Goal: Task Accomplishment & Management: Manage account settings

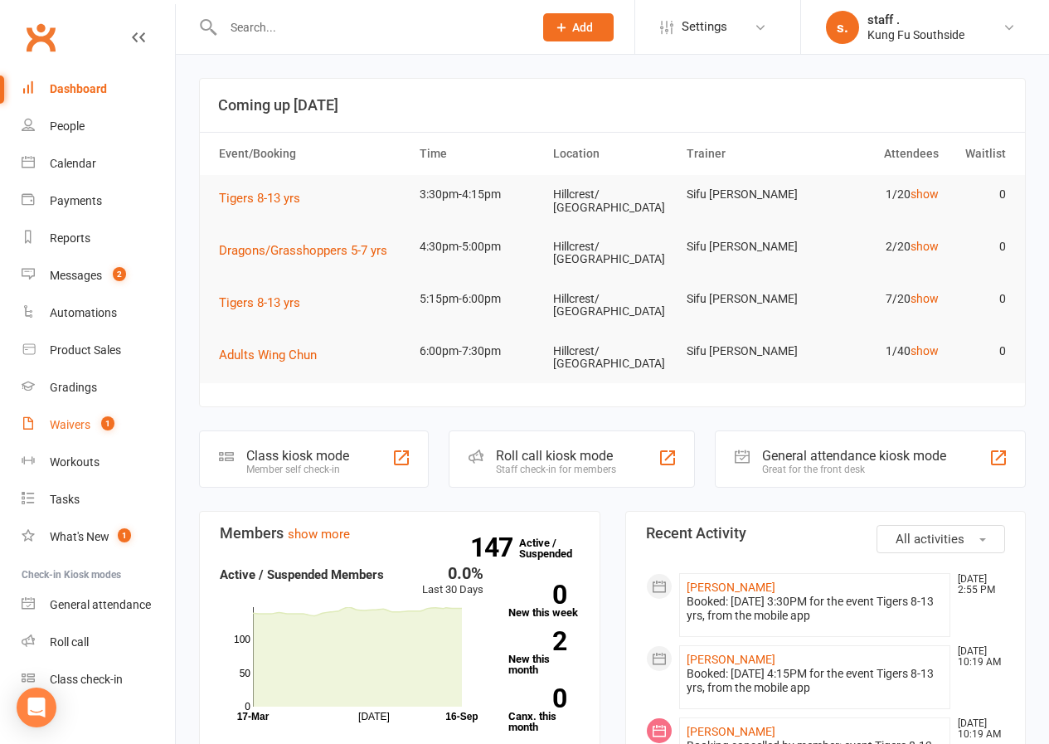
click at [71, 434] on link "Waivers 1" at bounding box center [98, 424] width 153 height 37
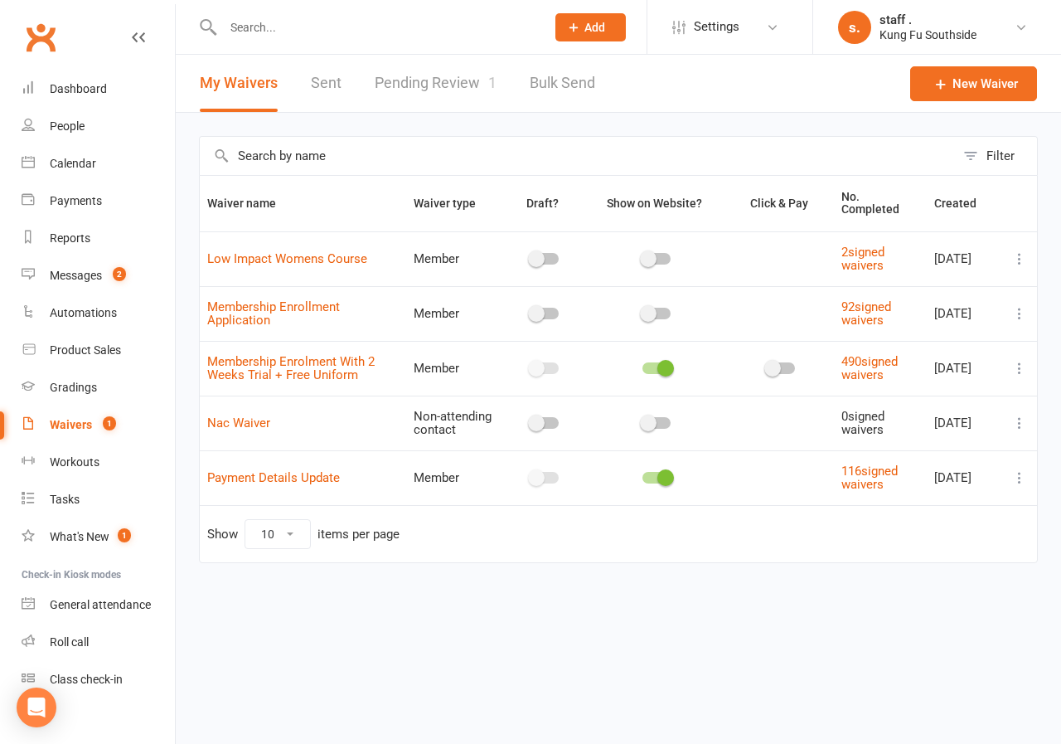
click at [409, 88] on link "Pending Review 1" at bounding box center [436, 83] width 122 height 57
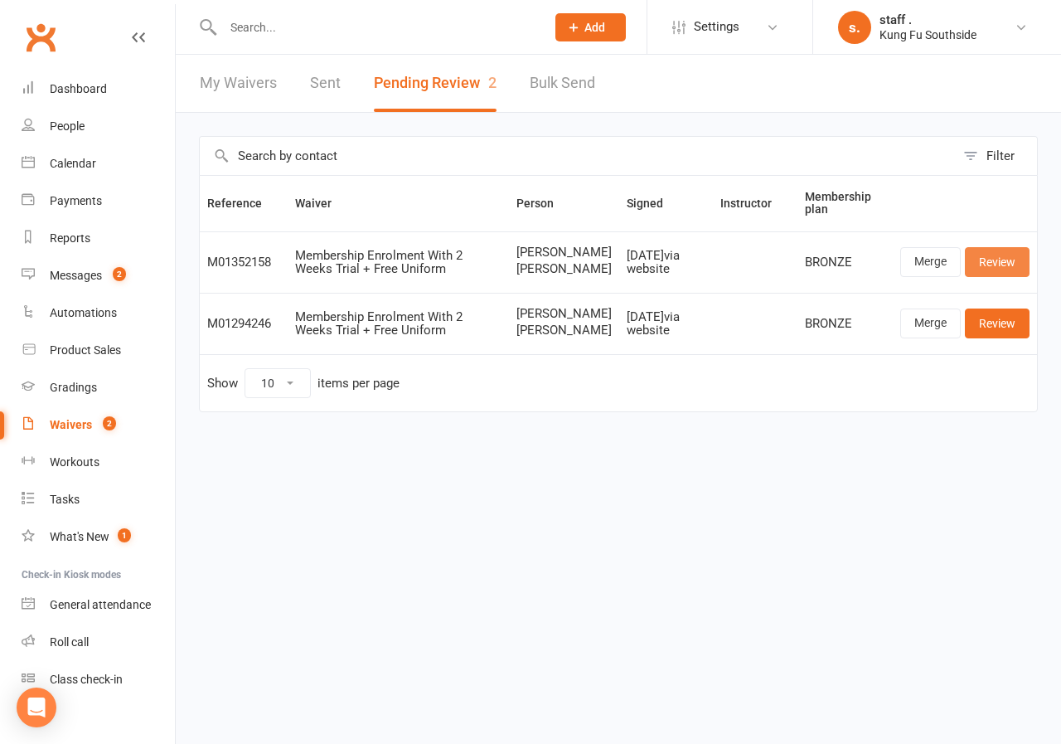
click at [990, 268] on link "Review" at bounding box center [997, 262] width 65 height 30
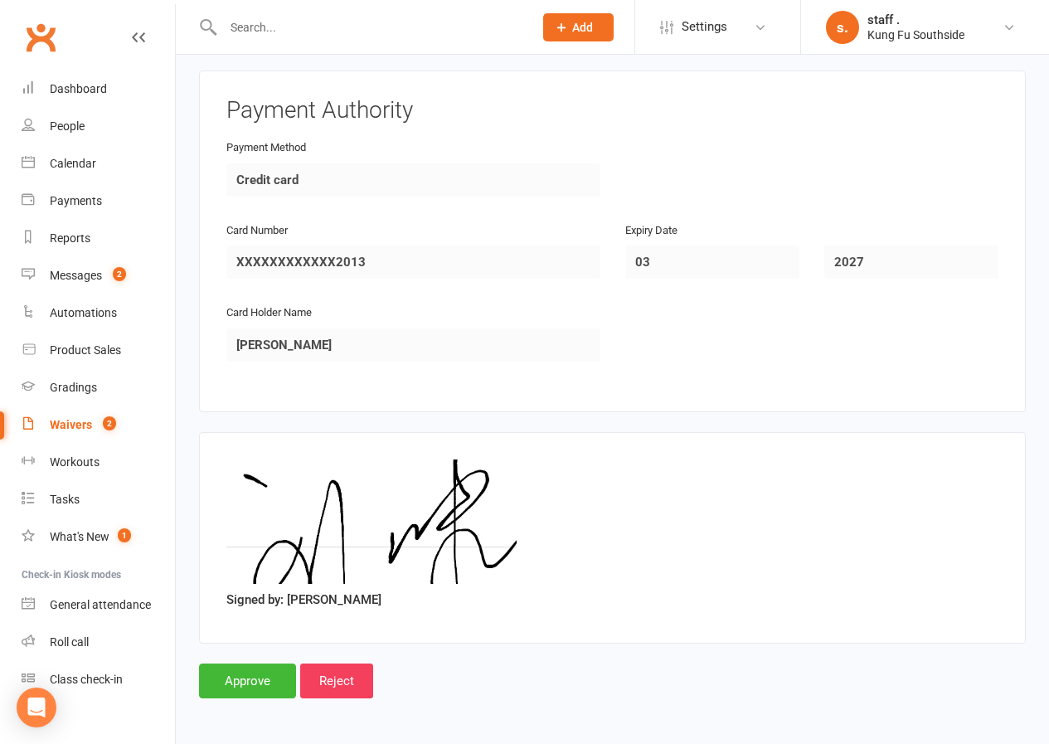
scroll to position [3326, 0]
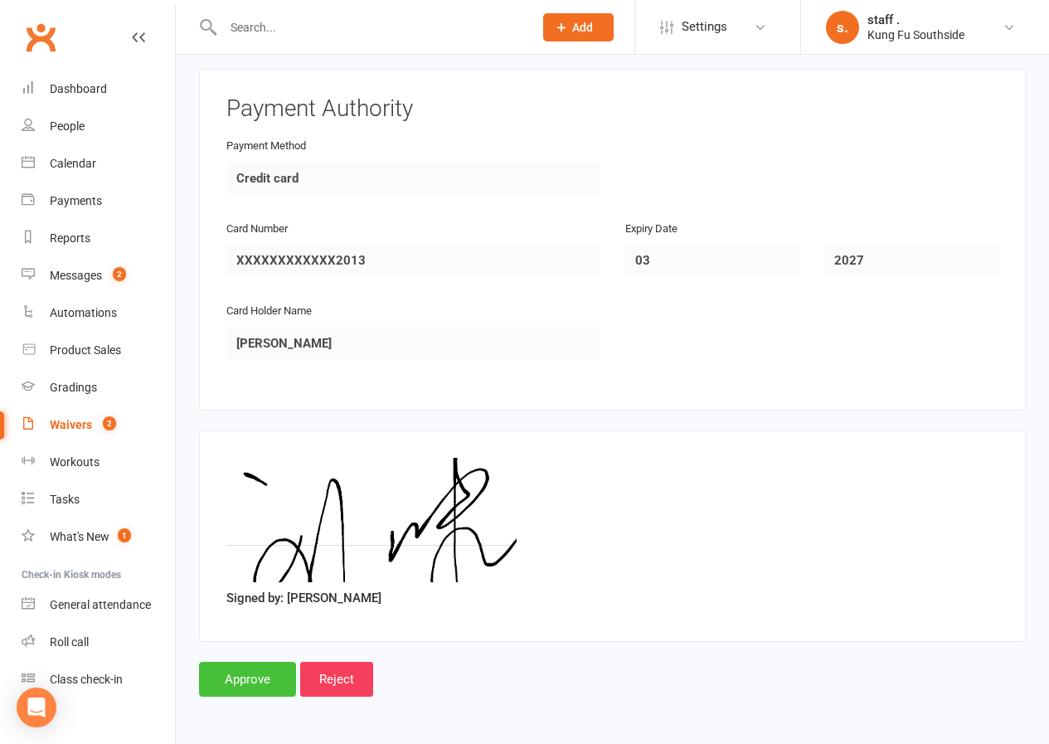
click at [256, 687] on input "Approve" at bounding box center [247, 678] width 97 height 35
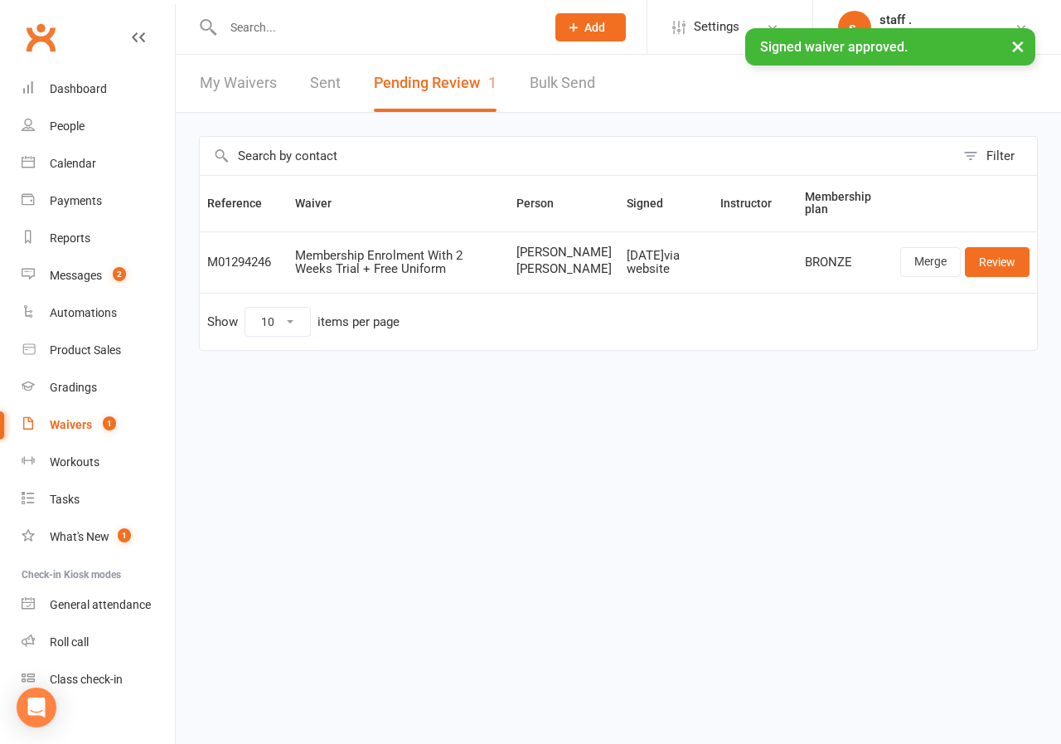
click at [243, 28] on div "× Signed waiver approved." at bounding box center [519, 28] width 1039 height 0
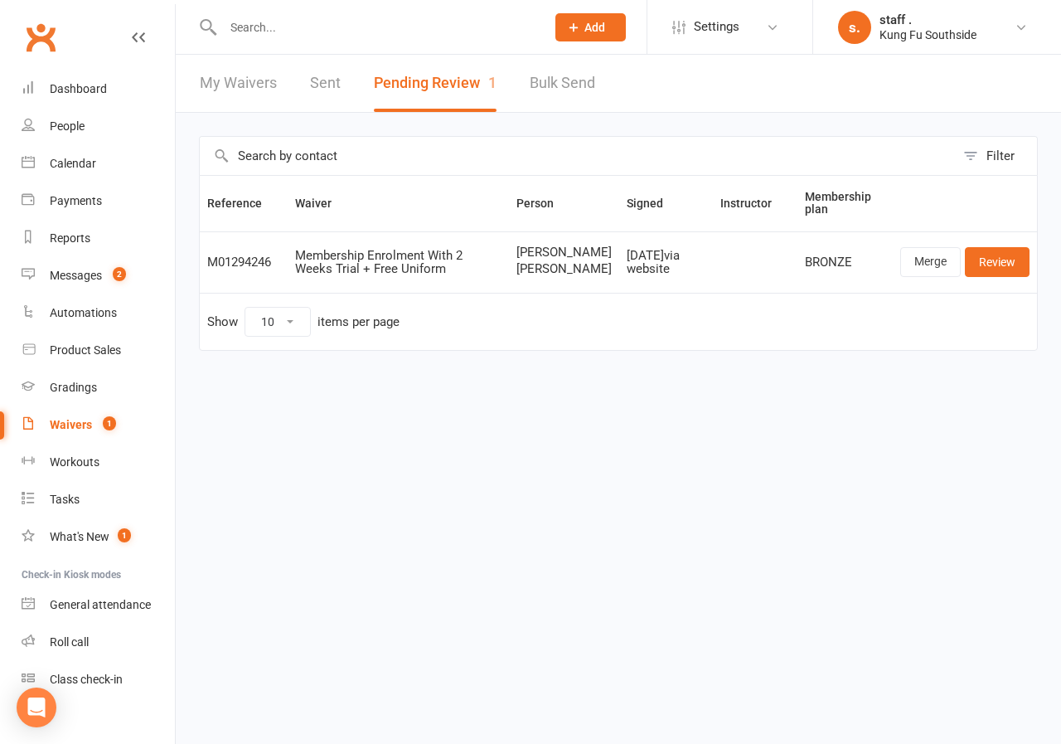
click at [242, 29] on input "text" at bounding box center [376, 27] width 316 height 23
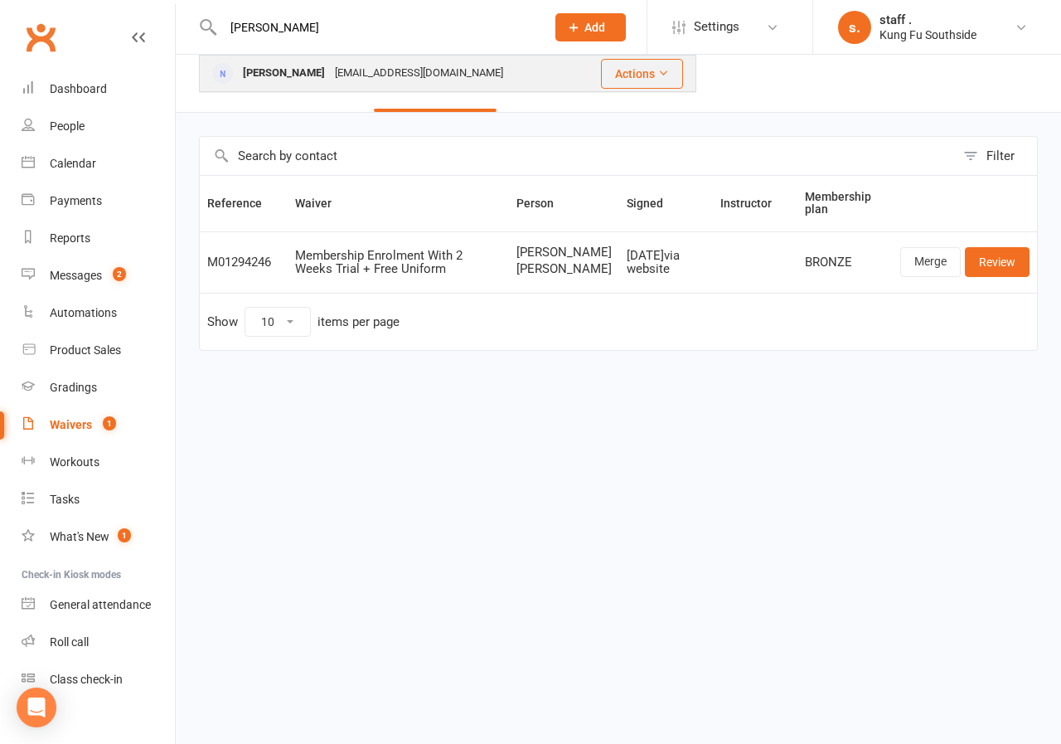
type input "[PERSON_NAME]"
click at [259, 71] on div "[PERSON_NAME]" at bounding box center [284, 73] width 92 height 24
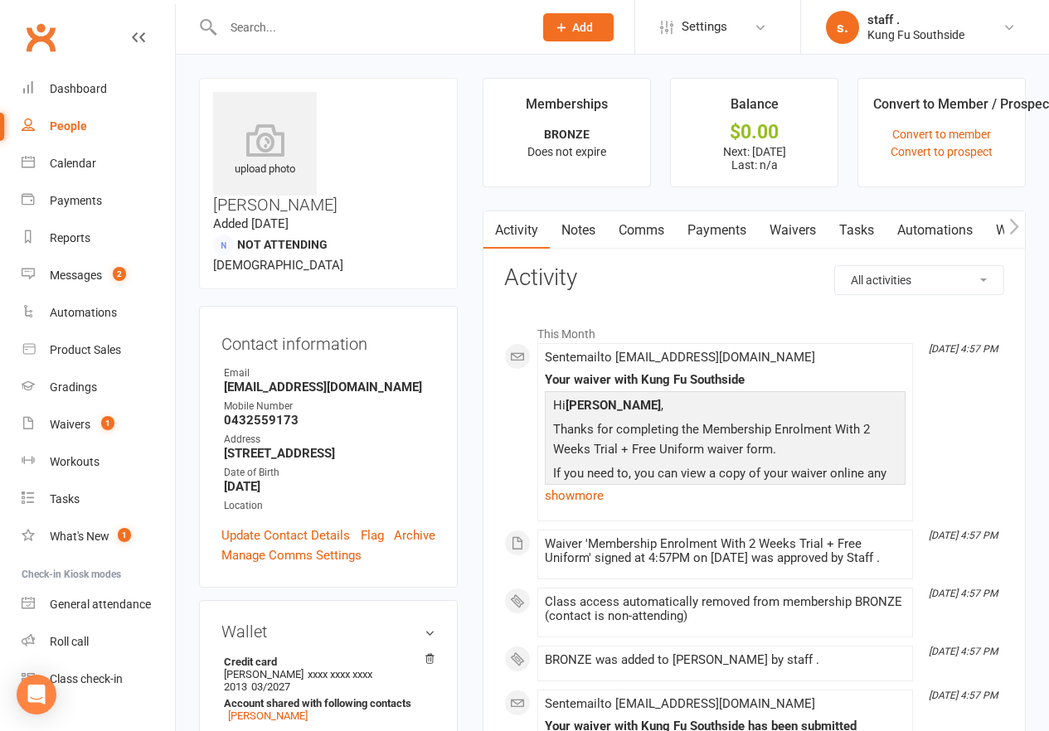
click at [727, 235] on link "Payments" at bounding box center [717, 230] width 82 height 38
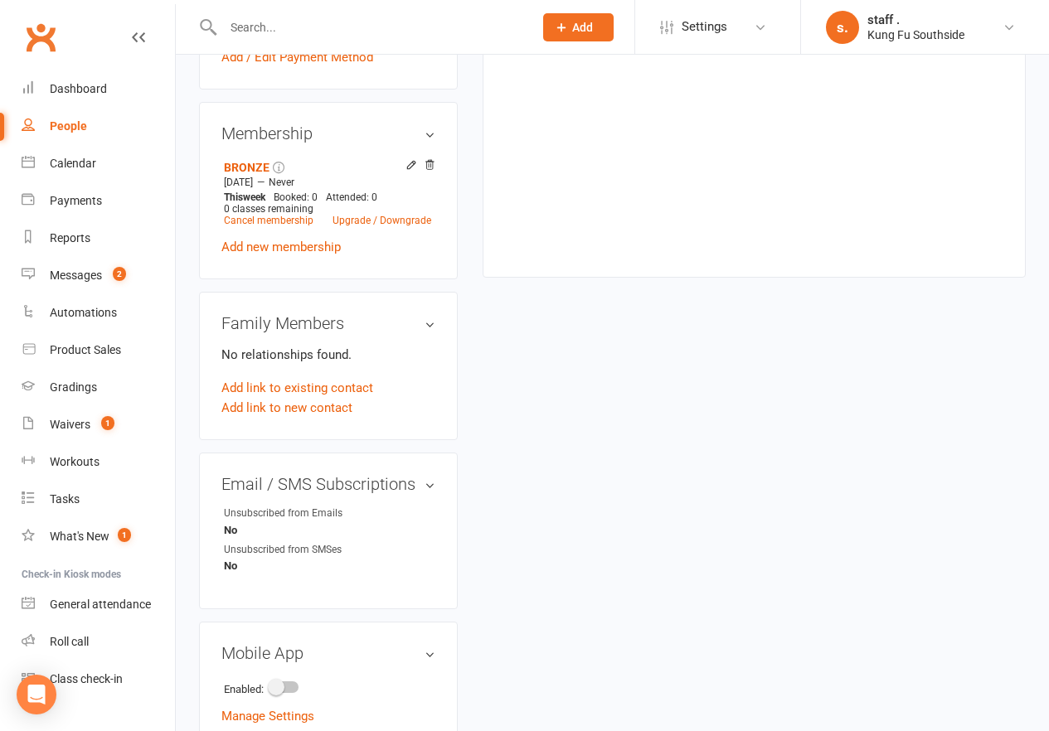
scroll to position [720, 0]
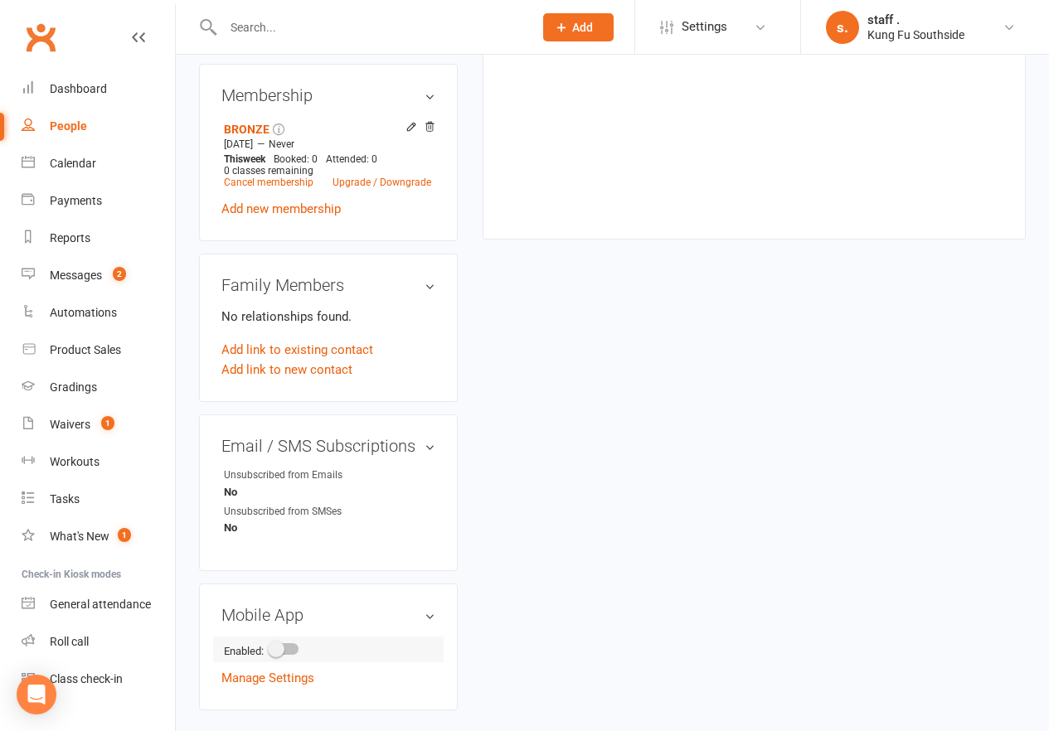
click at [280, 641] on span at bounding box center [276, 649] width 17 height 17
click at [270, 647] on input "checkbox" at bounding box center [270, 647] width 0 height 0
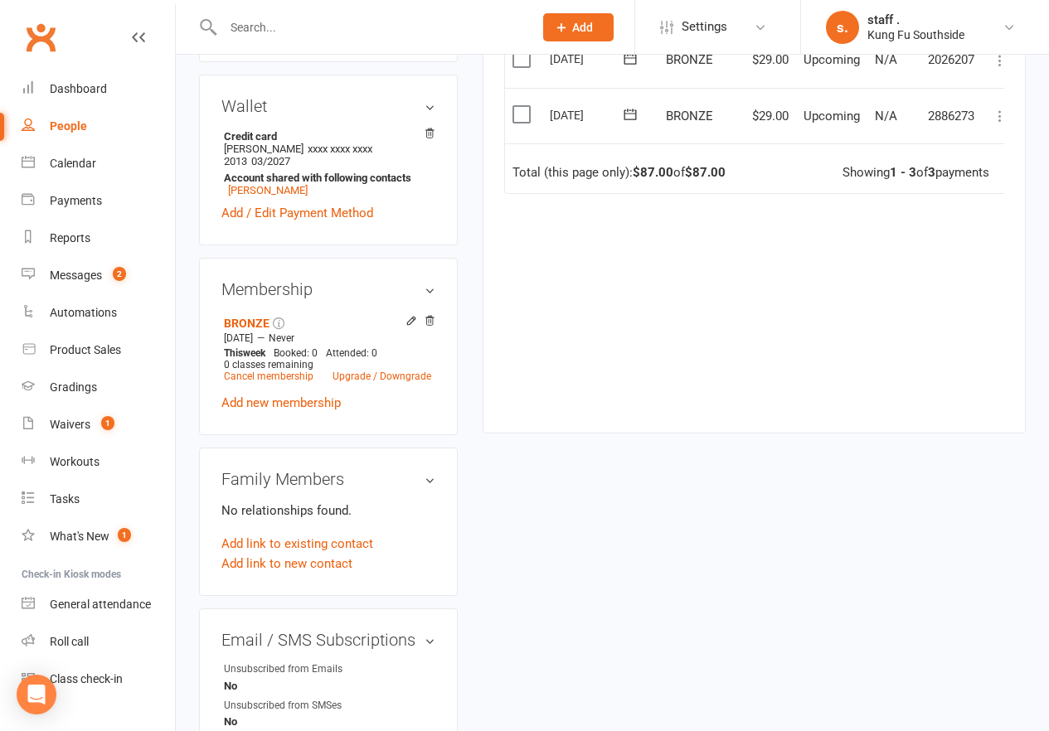
scroll to position [305, 0]
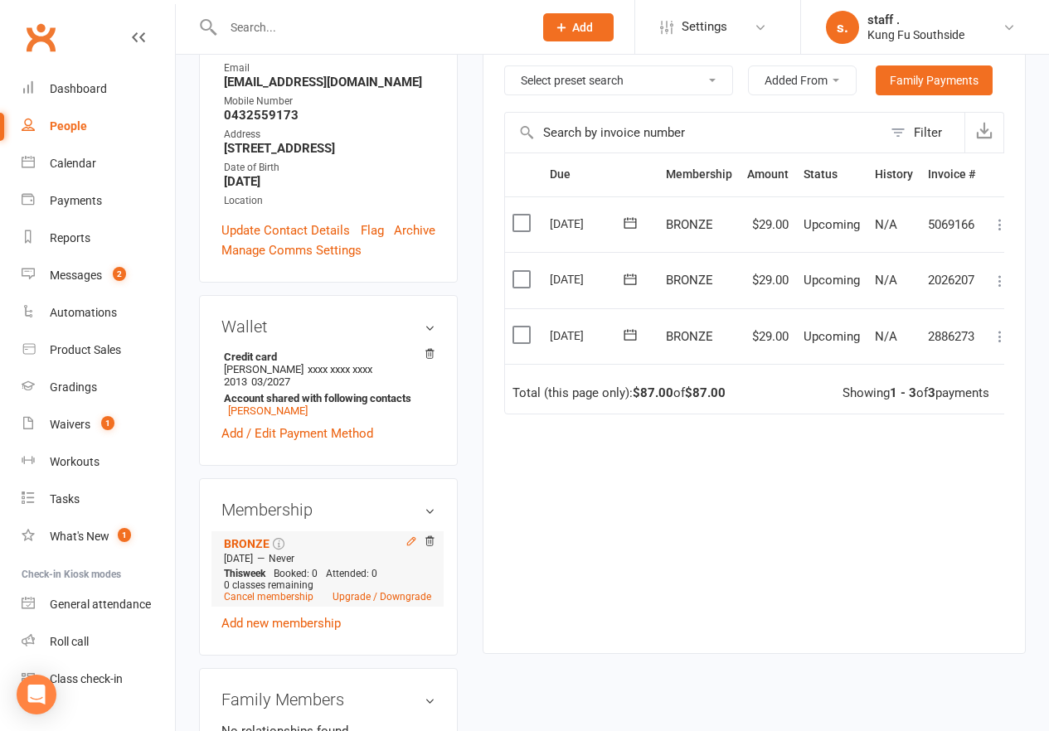
click at [410, 538] on icon at bounding box center [411, 541] width 7 height 7
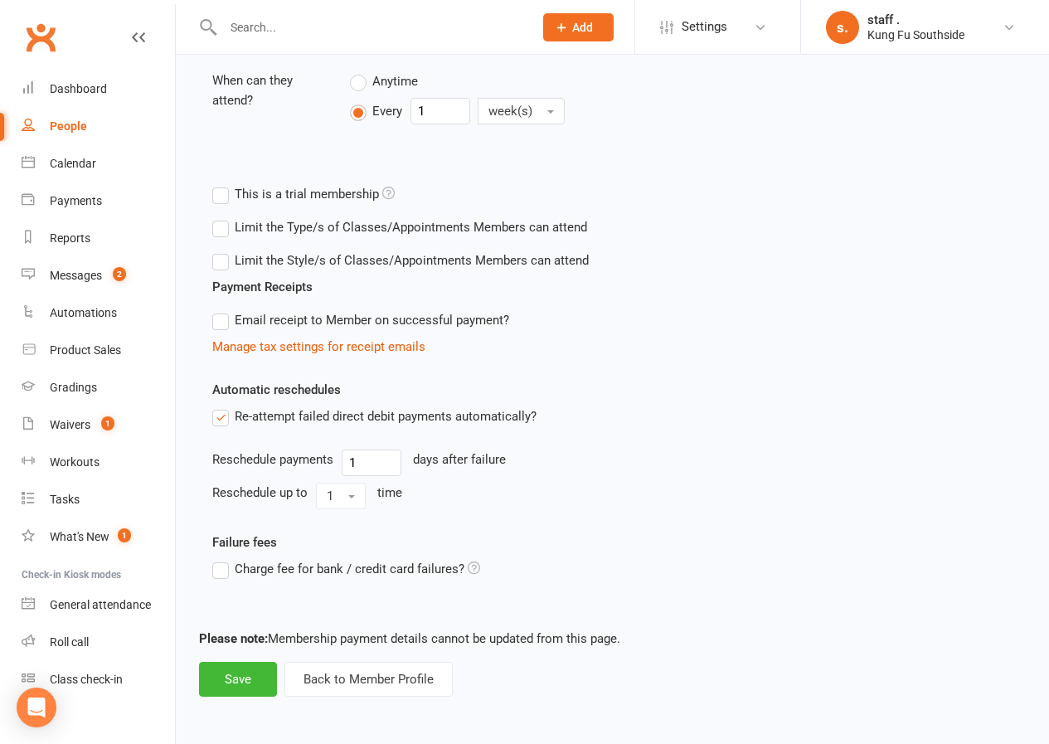
scroll to position [64, 0]
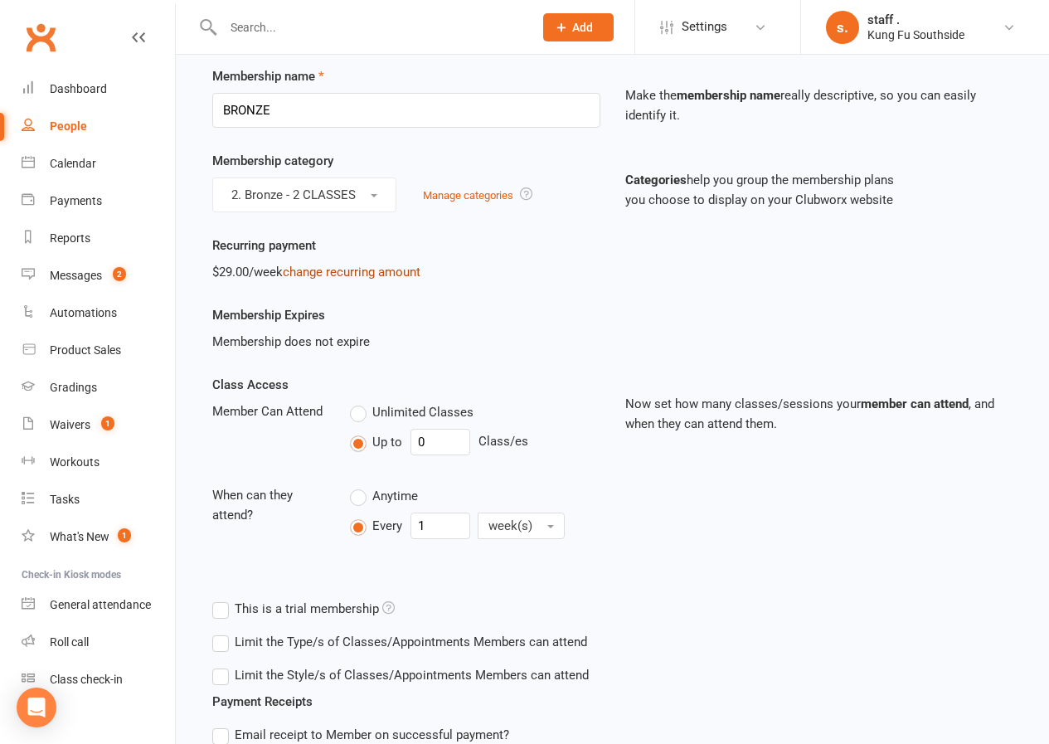
click at [341, 275] on link "change recurring amount" at bounding box center [352, 271] width 138 height 15
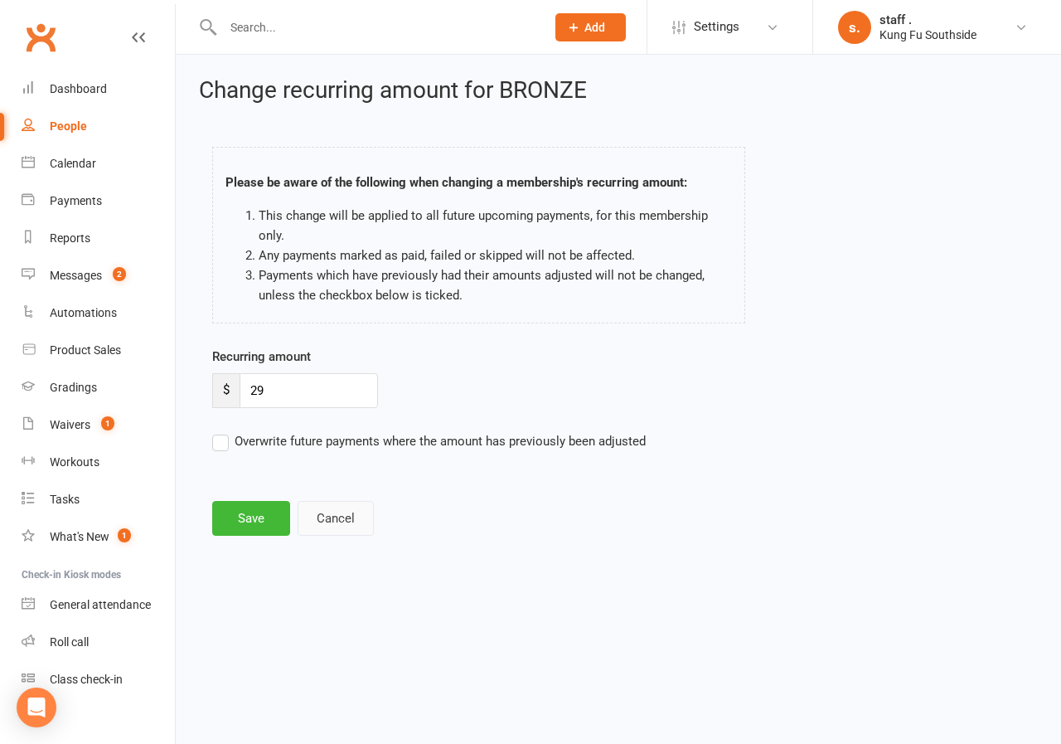
click at [342, 512] on button "Cancel" at bounding box center [336, 518] width 76 height 35
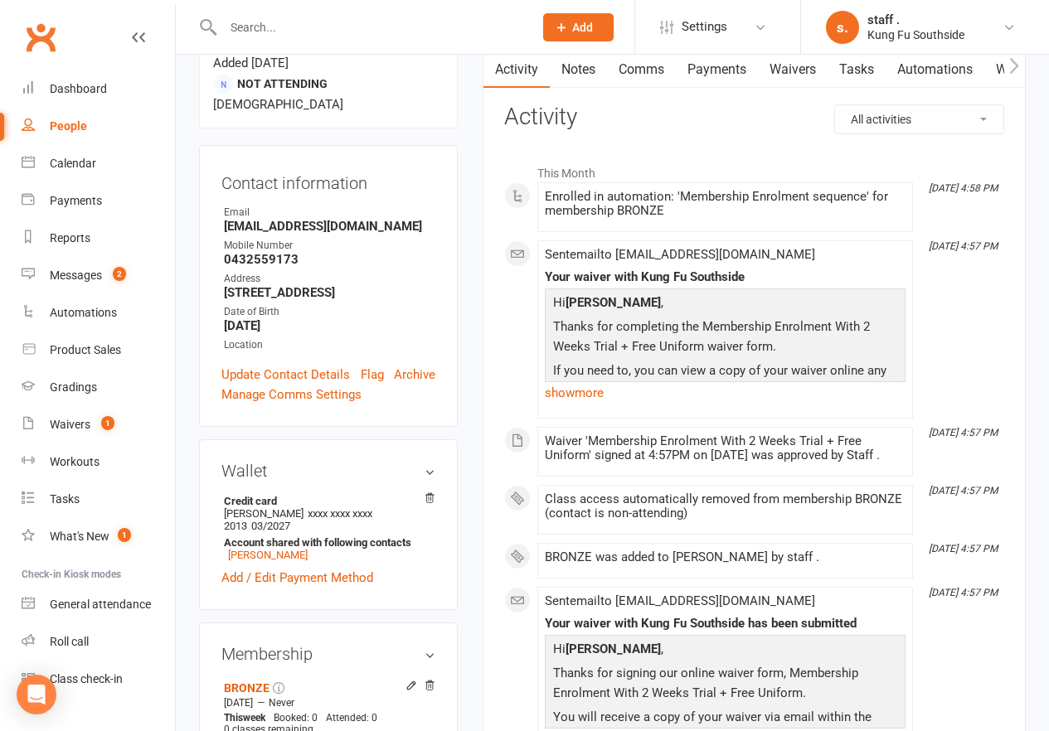
scroll to position [166, 0]
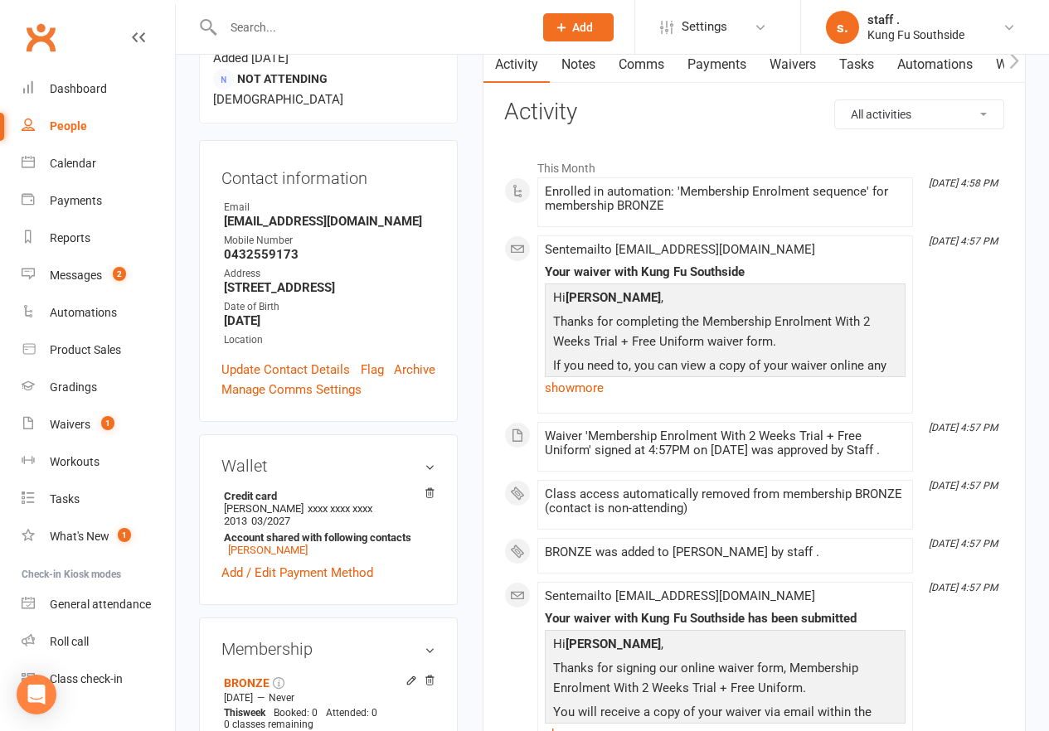
click at [641, 142] on div "This Month [DATE] 4:58 PM Enrolled in automation: 'Membership Enrolment sequenc…" at bounding box center [754, 549] width 500 height 823
click at [262, 544] on link "[PERSON_NAME]" at bounding box center [268, 550] width 80 height 12
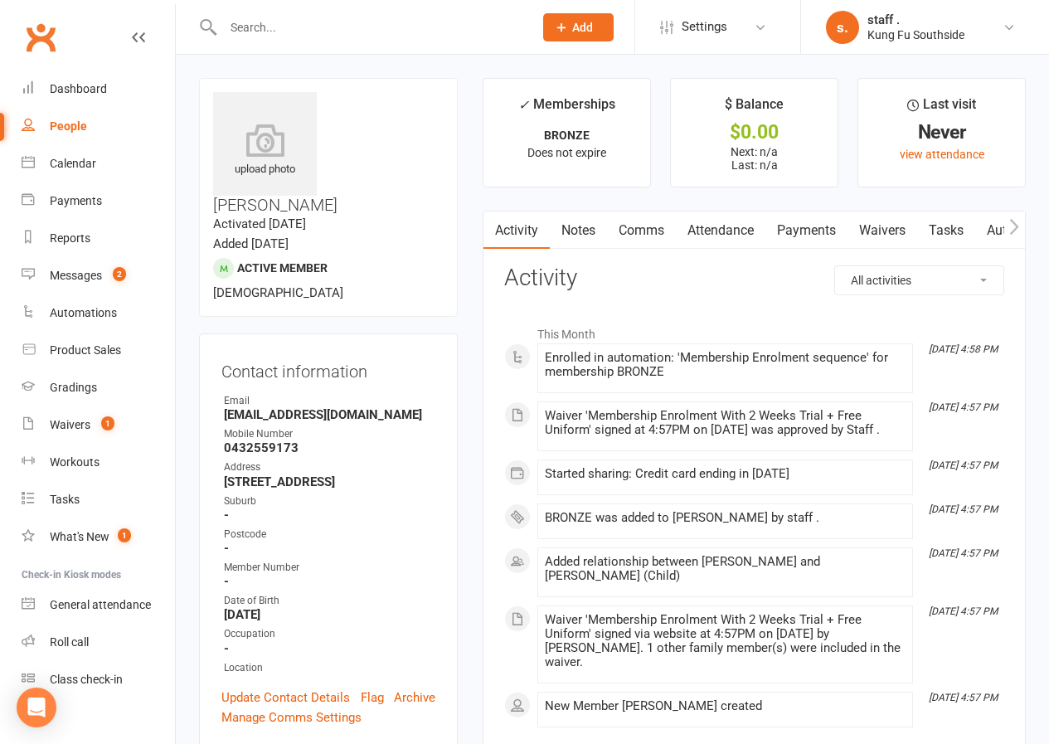
click at [1010, 225] on icon "button" at bounding box center [1014, 226] width 10 height 17
click at [983, 229] on link "Mobile App" at bounding box center [981, 230] width 90 height 38
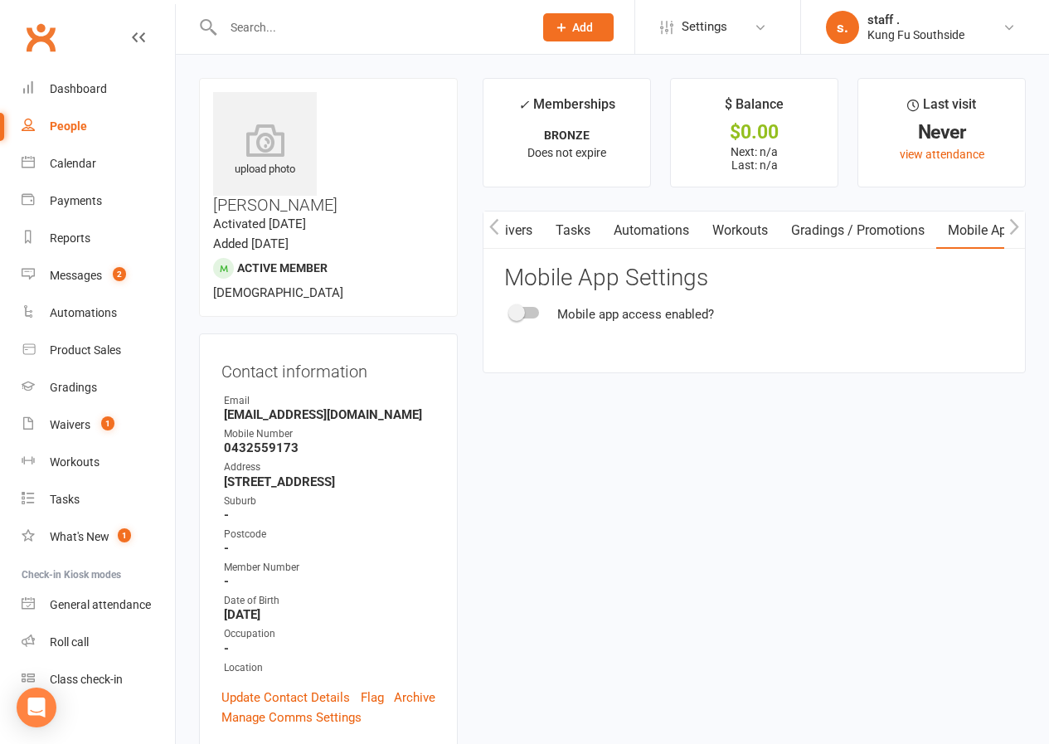
click at [510, 315] on span at bounding box center [516, 312] width 17 height 17
click at [511, 310] on input "checkbox" at bounding box center [511, 310] width 0 height 0
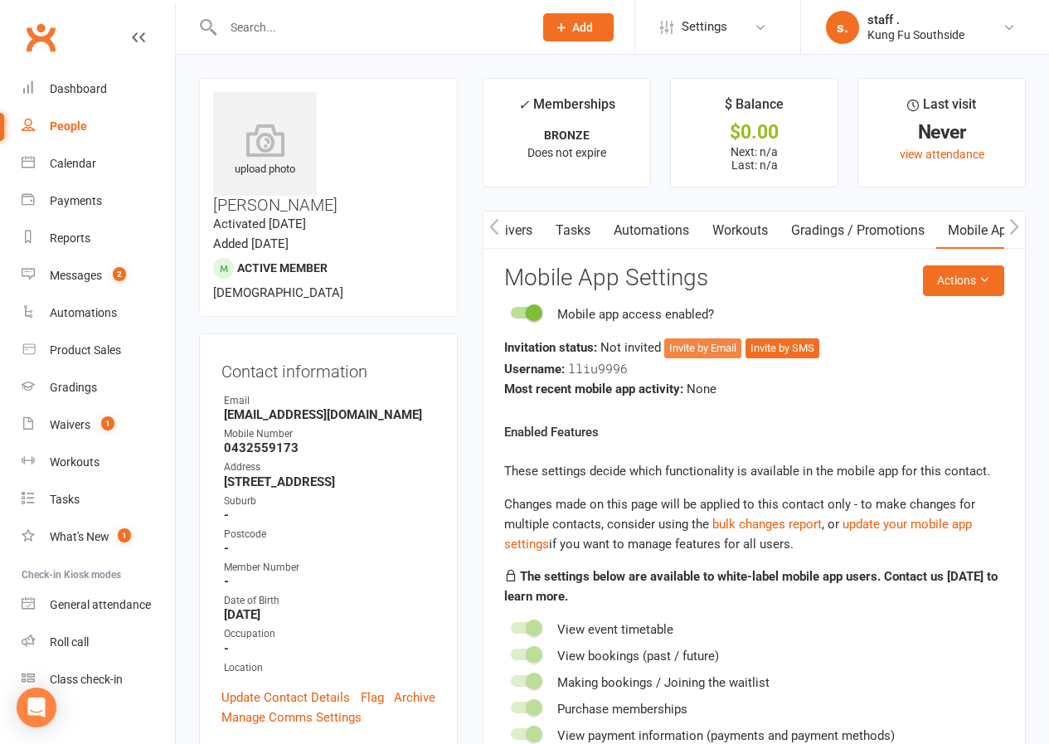
click at [724, 349] on button "Invite by Email" at bounding box center [702, 348] width 77 height 20
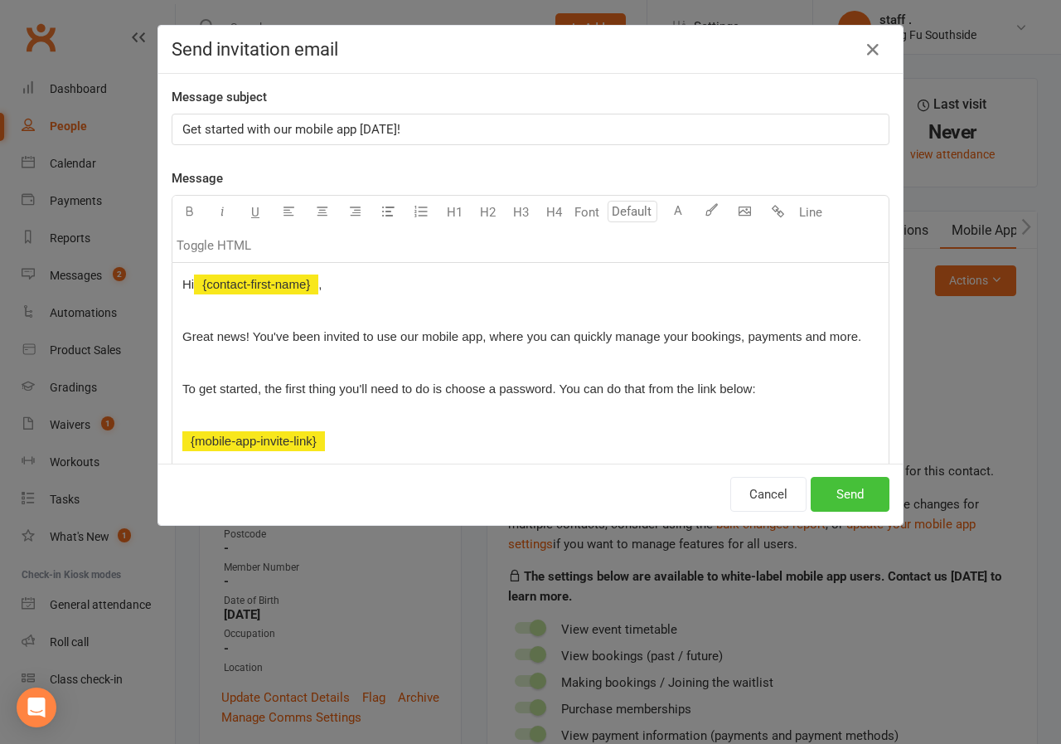
click at [861, 499] on button "Send" at bounding box center [850, 494] width 79 height 35
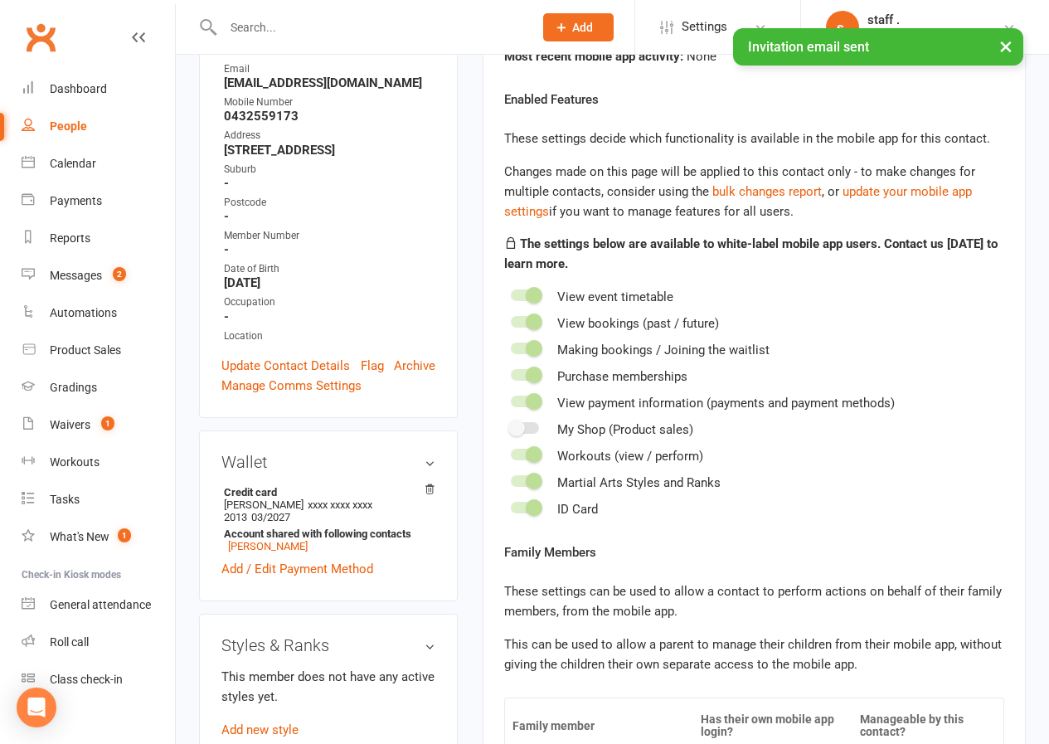
scroll to position [497, 0]
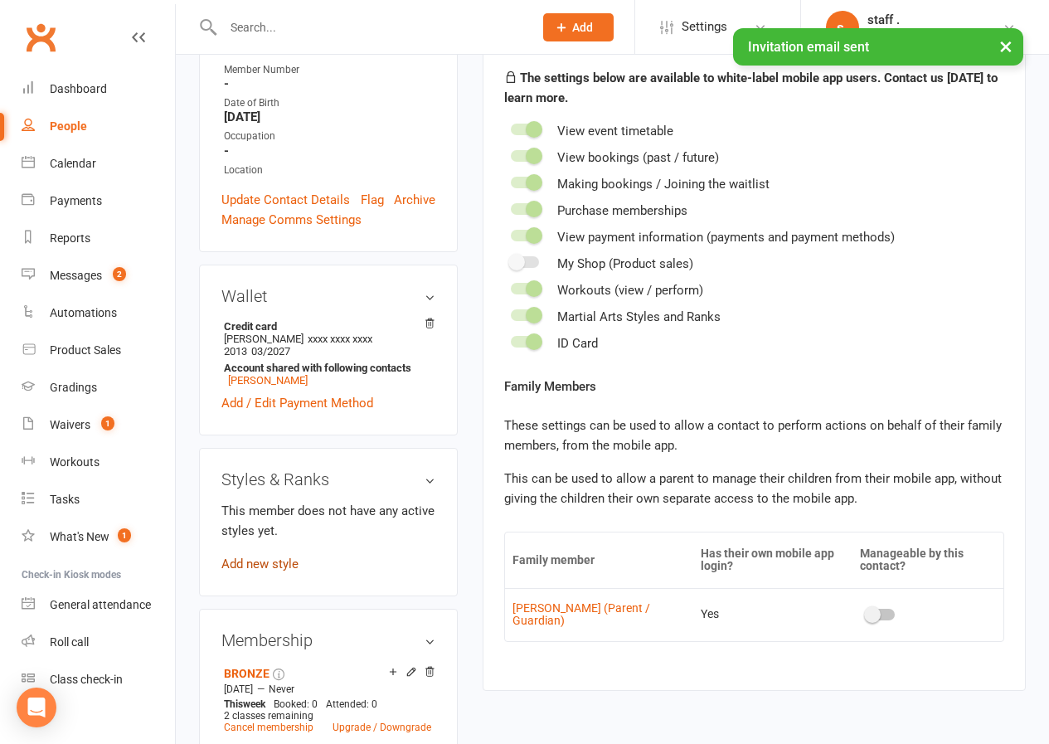
click at [268, 556] on link "Add new style" at bounding box center [259, 563] width 77 height 15
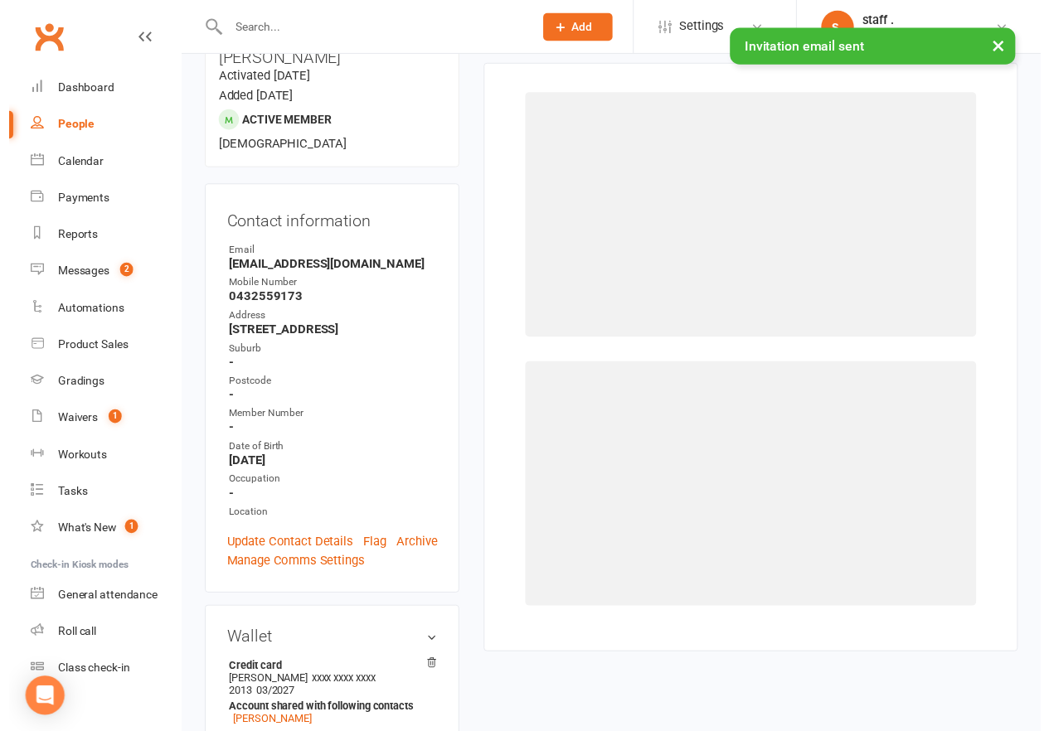
scroll to position [128, 0]
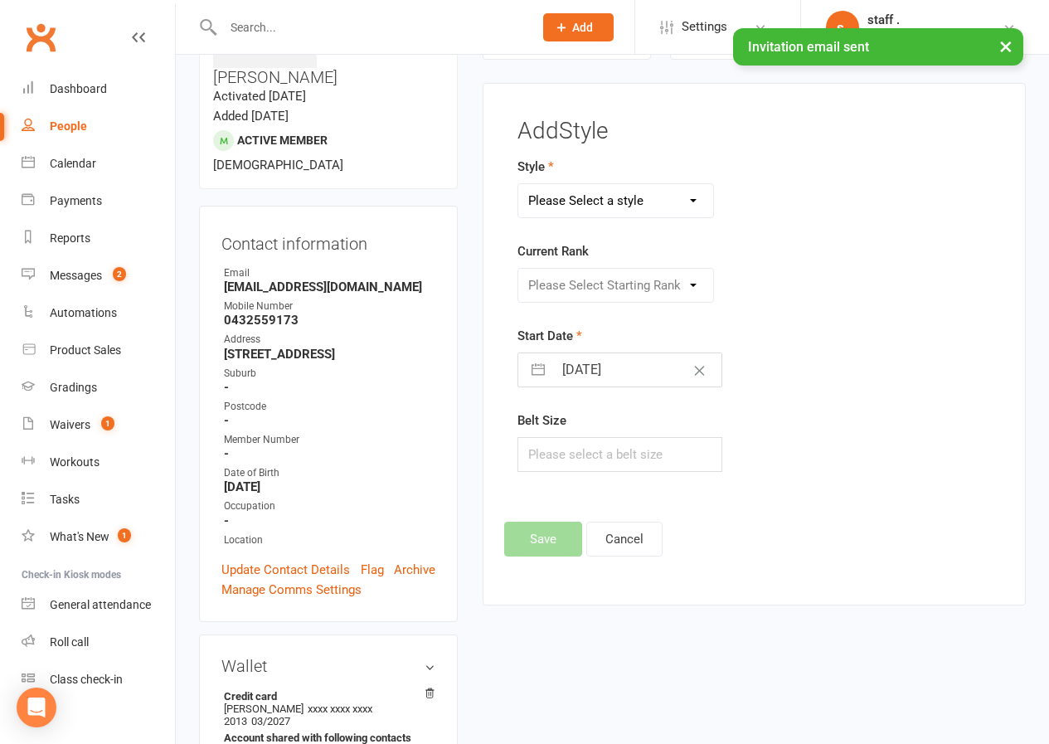
click at [535, 203] on select "Please Select a style Adults Wing Chun Dragons Fitness Training Grasshoppers Ir…" at bounding box center [615, 200] width 195 height 33
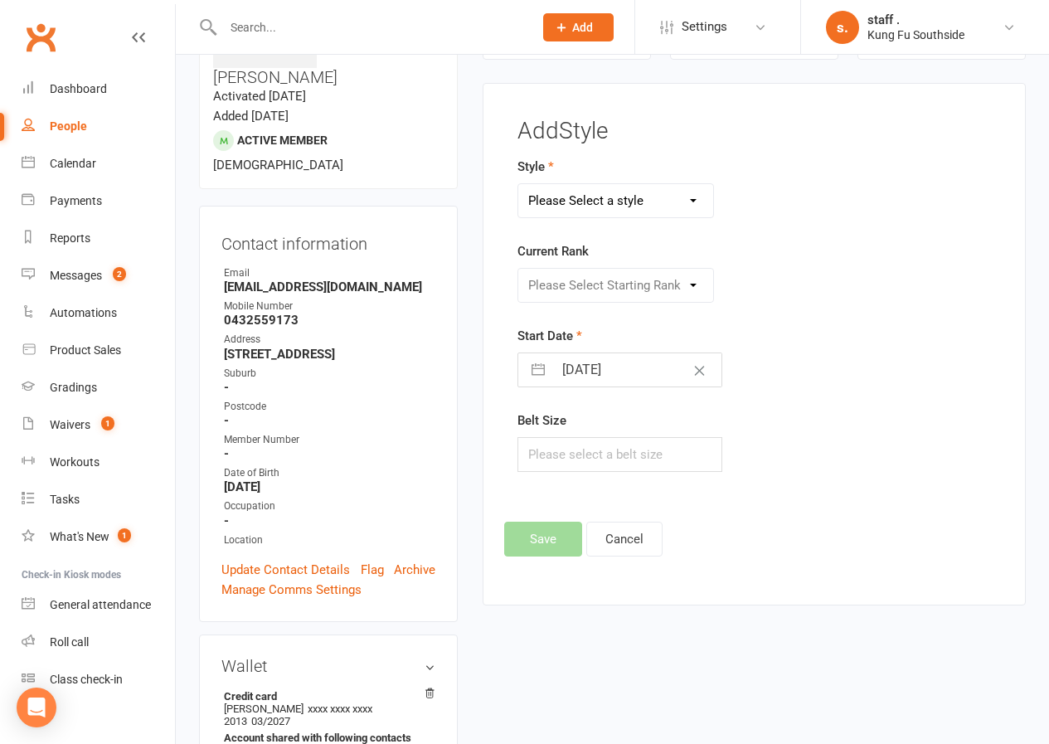
select select "1092"
click at [518, 184] on select "Please Select a style Adults Wing Chun Dragons Fitness Training Grasshoppers Ir…" at bounding box center [615, 200] width 195 height 33
click at [564, 295] on select "Please Select Starting Rank 1" at bounding box center [615, 285] width 195 height 33
select select "10379"
click at [518, 269] on select "Please Select Starting Rank 1" at bounding box center [615, 285] width 195 height 33
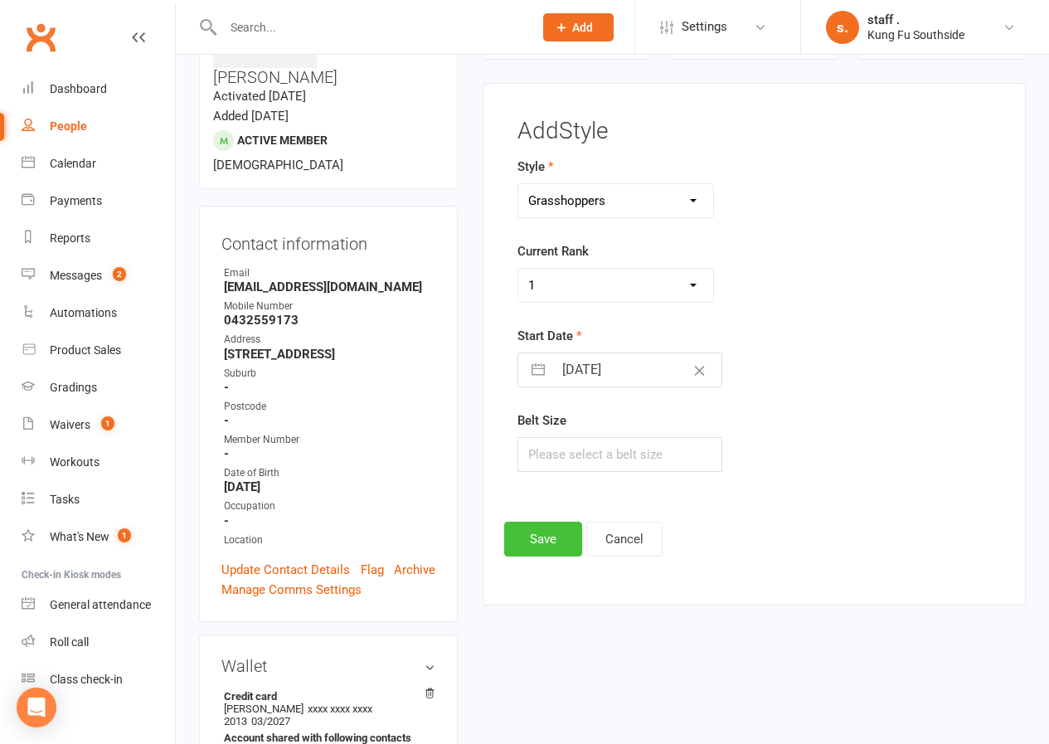
click at [520, 549] on button "Save" at bounding box center [543, 538] width 78 height 35
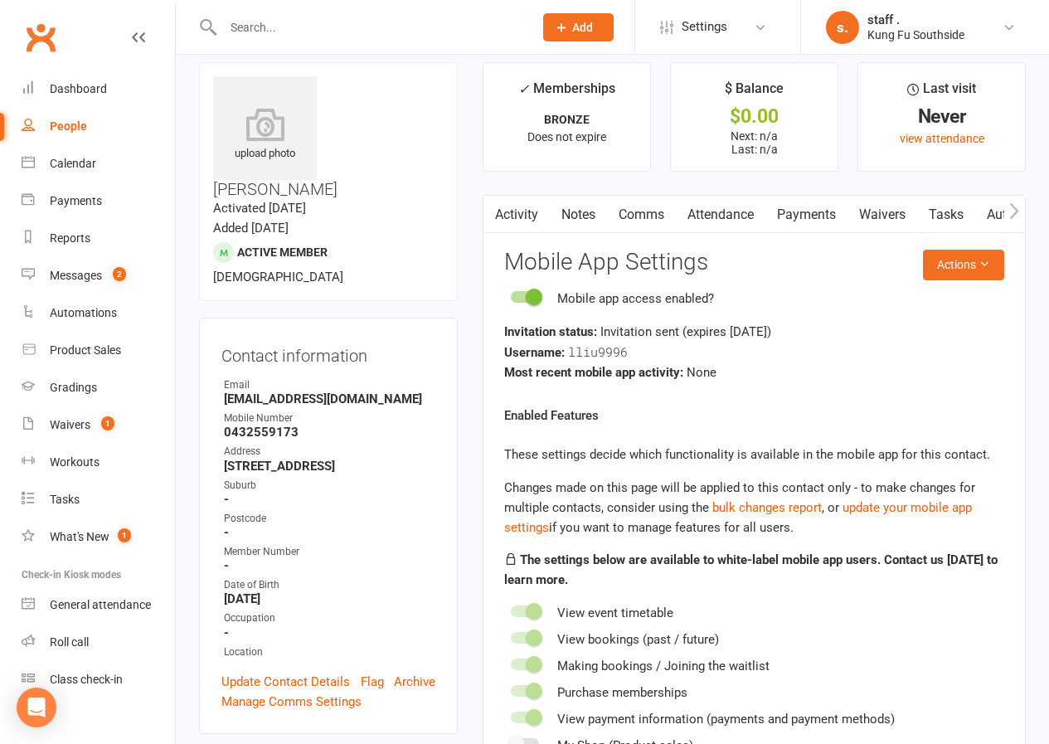
scroll to position [0, 0]
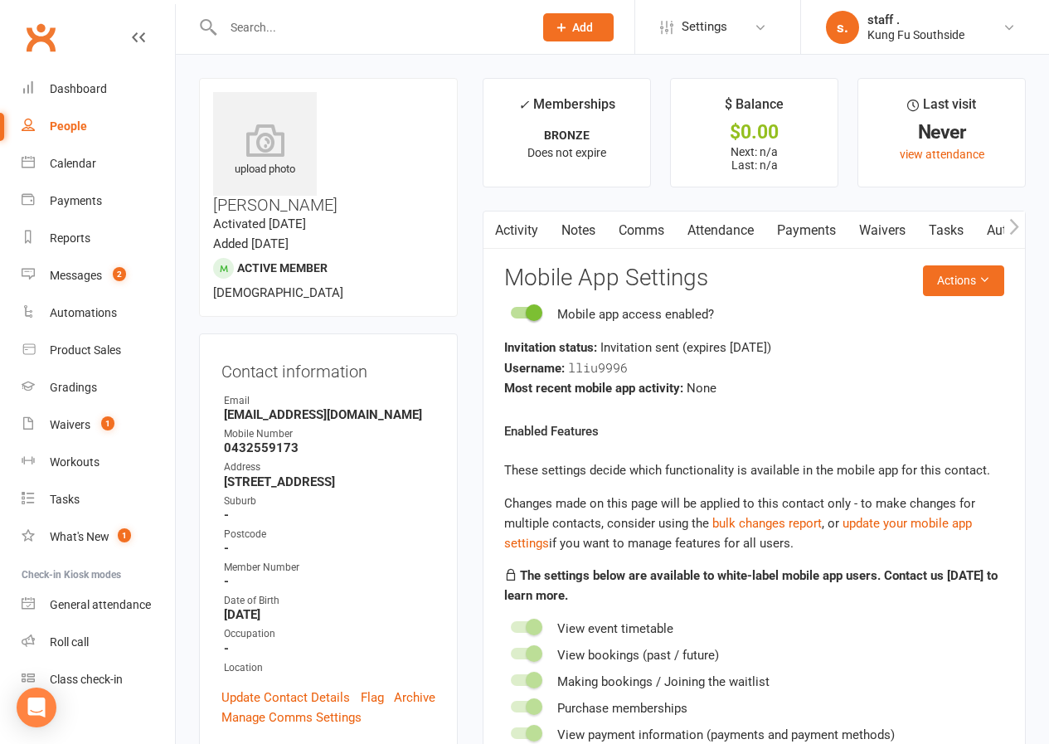
click at [1009, 232] on icon "button" at bounding box center [1014, 226] width 10 height 17
click at [996, 224] on link "Workouts" at bounding box center [988, 230] width 79 height 38
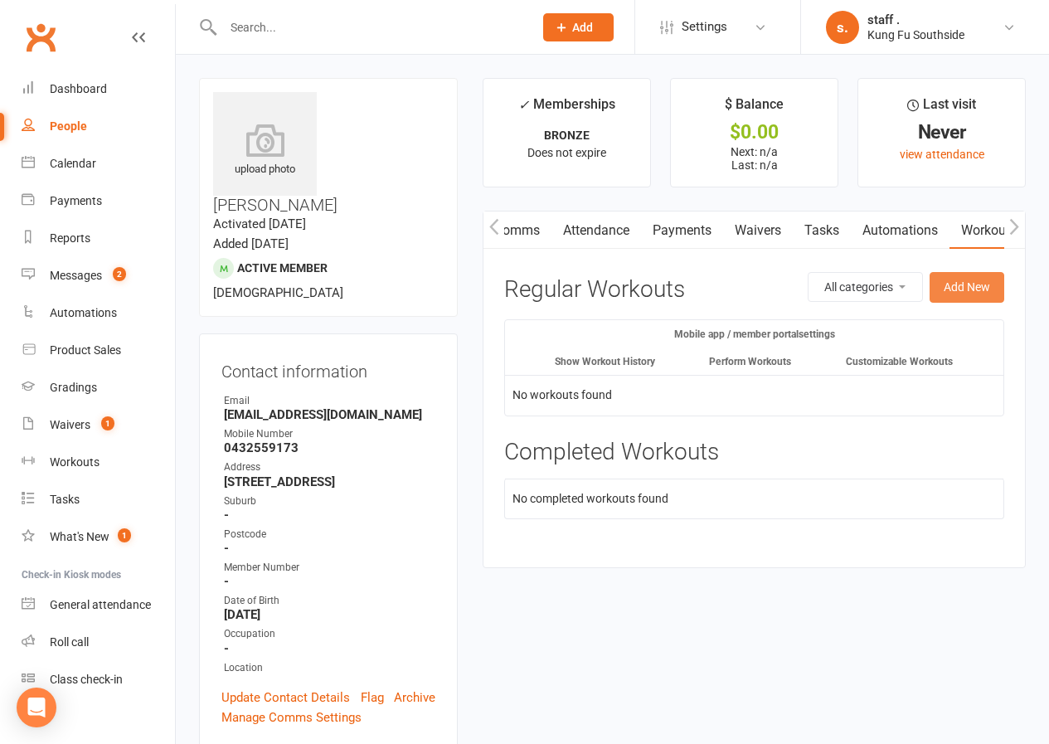
click at [941, 287] on button "Add New" at bounding box center [966, 287] width 75 height 30
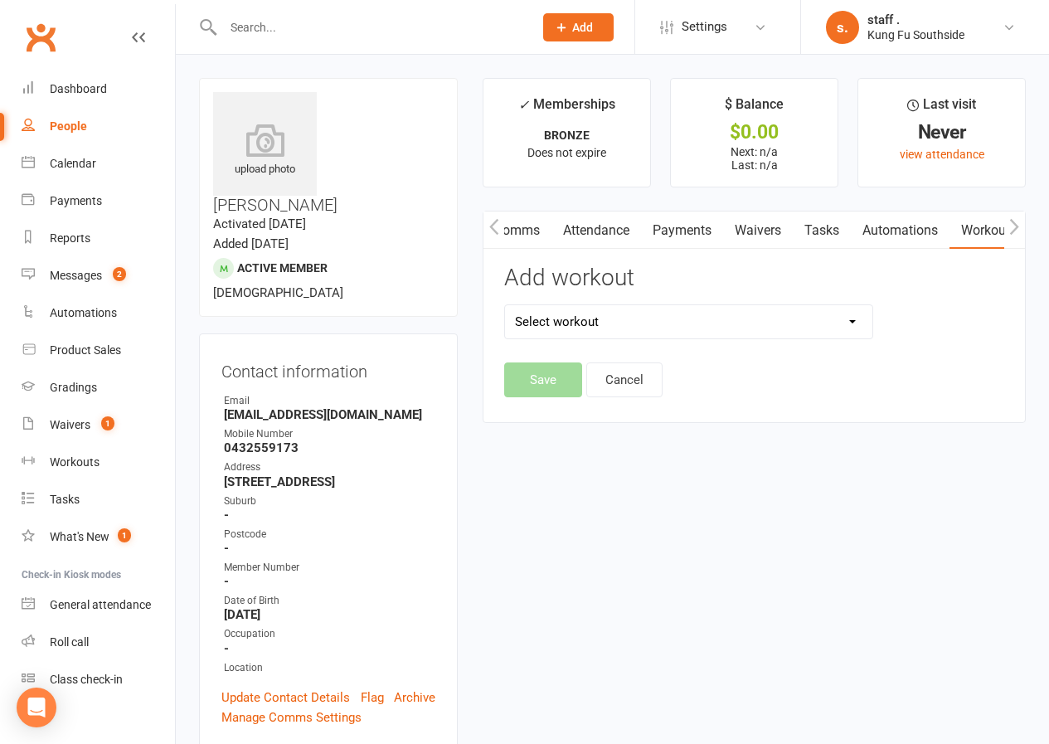
click at [591, 317] on select "Select workout Chum Kil Level 1 Level 2 Level 3 Level 4 Level 5 [PERSON_NAME] […" at bounding box center [688, 321] width 366 height 33
select select "632"
click at [505, 305] on select "Select workout Chum Kil Level 1 Level 2 Level 3 Level 4 Level 5 [PERSON_NAME] […" at bounding box center [688, 321] width 366 height 33
click at [549, 374] on button "Save" at bounding box center [543, 379] width 78 height 35
